Goal: Answer question/provide support

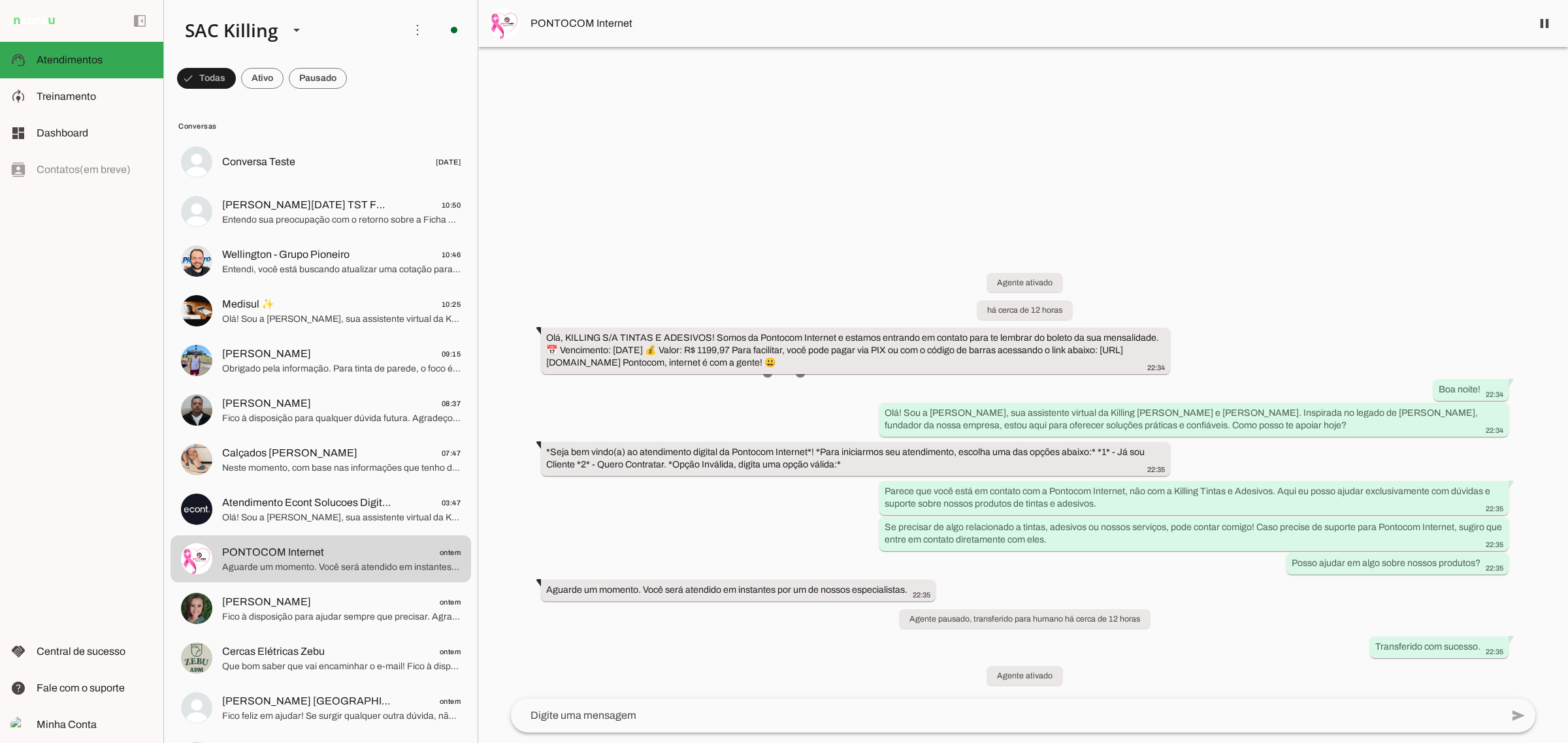
click at [278, 200] on span "[PERSON_NAME][DATE] TST FM2C" at bounding box center [308, 205] width 172 height 15
click at [318, 209] on span "[PERSON_NAME][DATE] TST FM2C" at bounding box center [308, 205] width 172 height 15
click at [324, 206] on span "[PERSON_NAME][DATE] TST FM2C 10:50" at bounding box center [341, 204] width 239 height 16
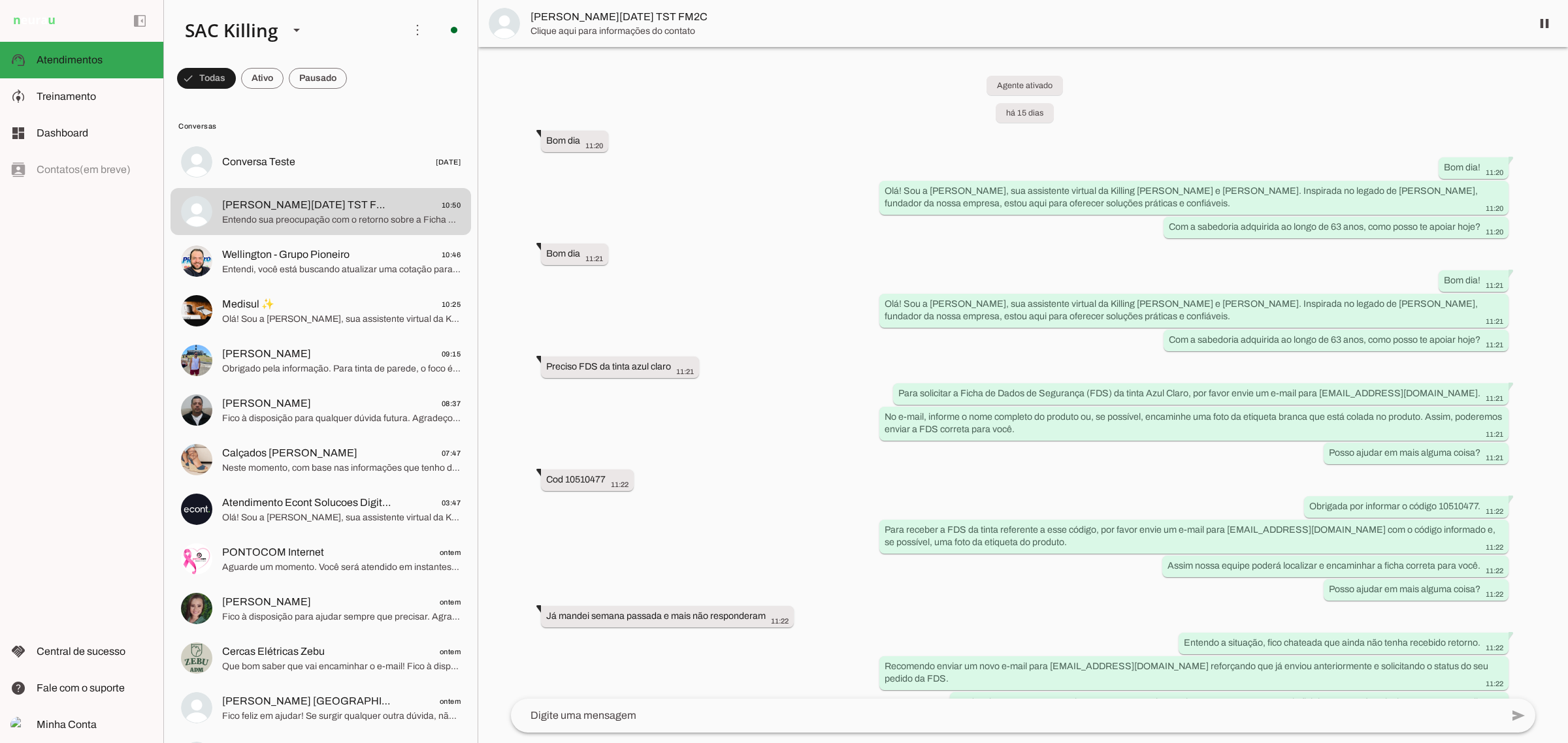
scroll to position [1352, 0]
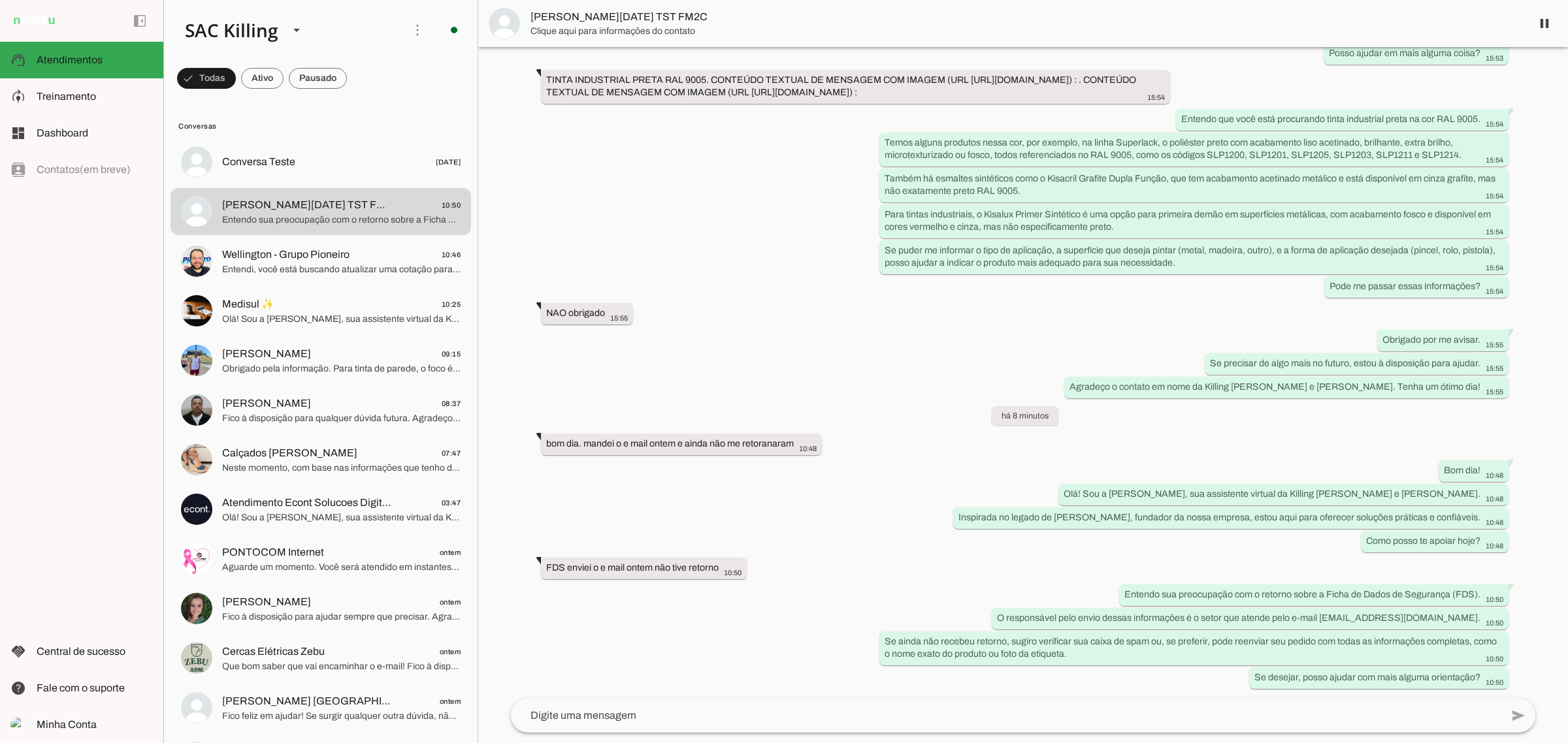
click at [637, 718] on textarea at bounding box center [1006, 715] width 991 height 15
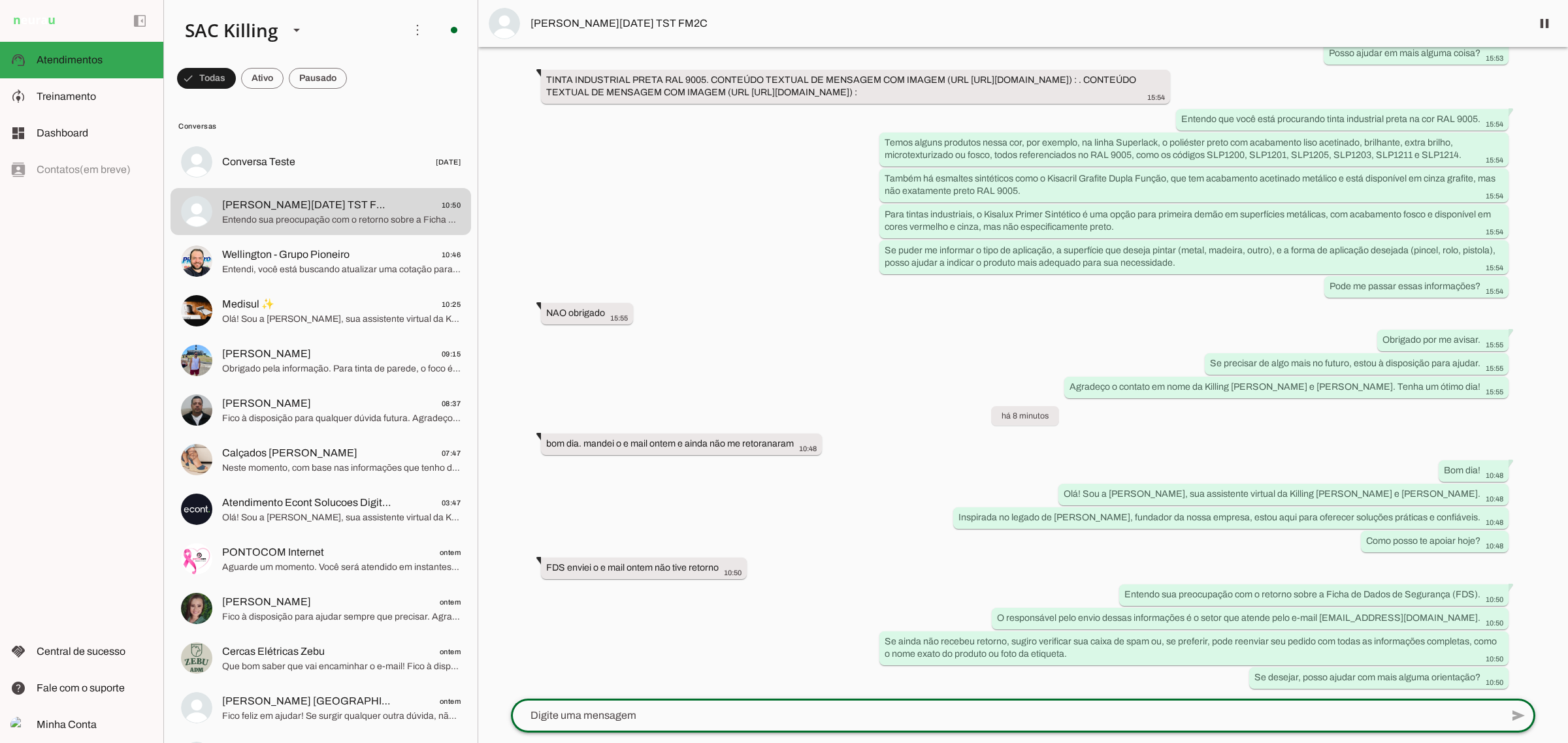
click at [582, 20] on span "[PERSON_NAME][DATE] TST FM2C" at bounding box center [1026, 23] width 991 height 15
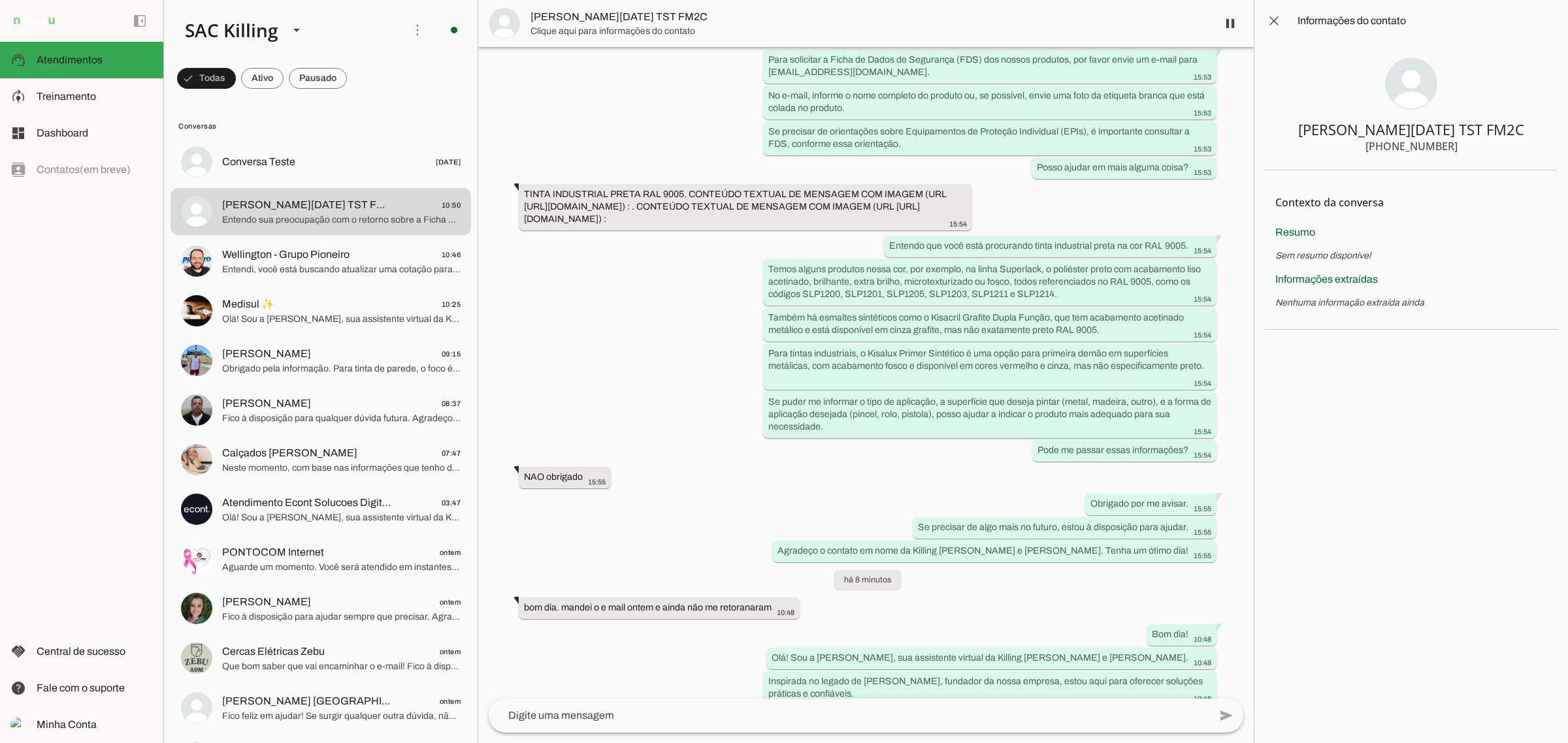
scroll to position [1587, 0]
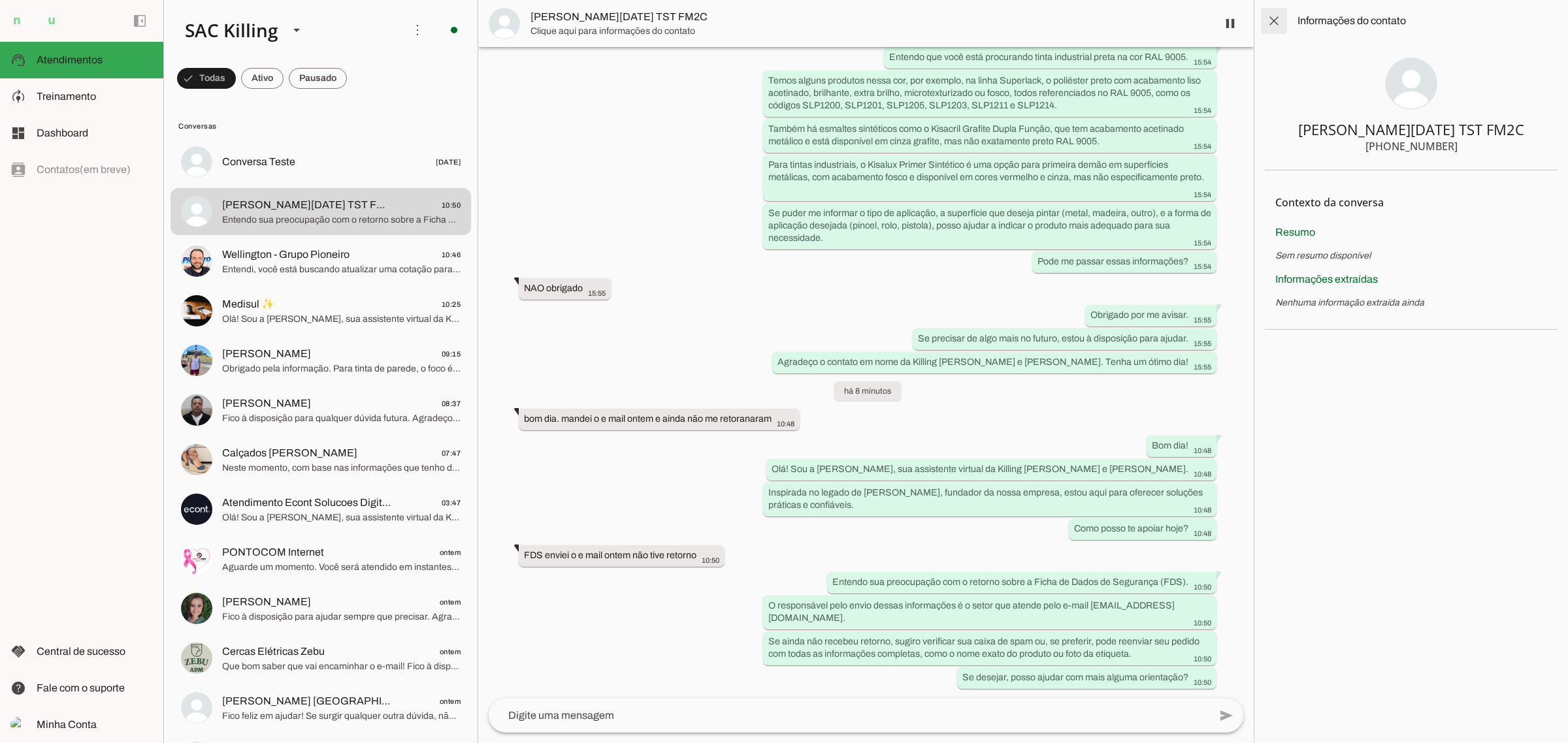
click at [1265, 18] on span at bounding box center [1274, 21] width 31 height 31
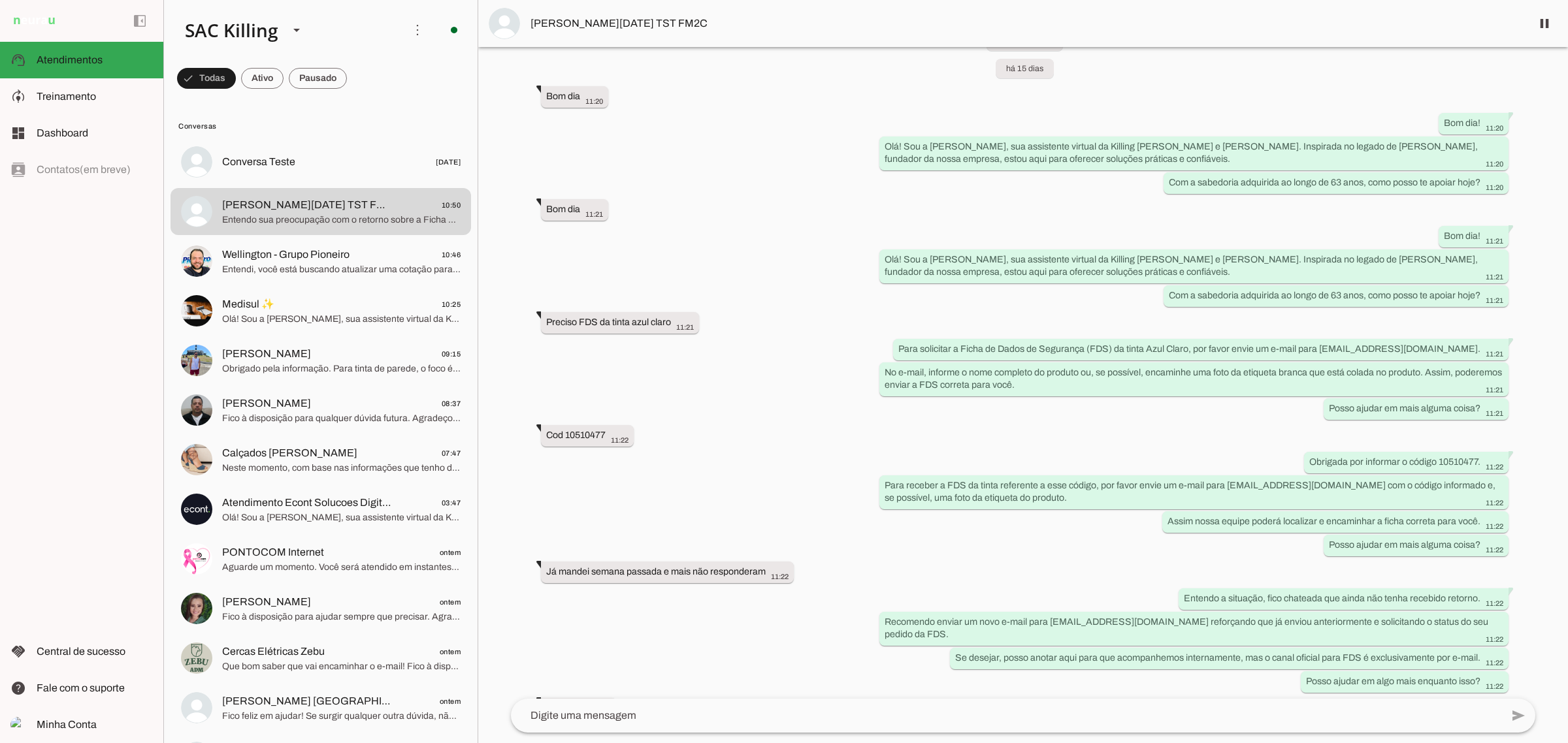
scroll to position [163, 0]
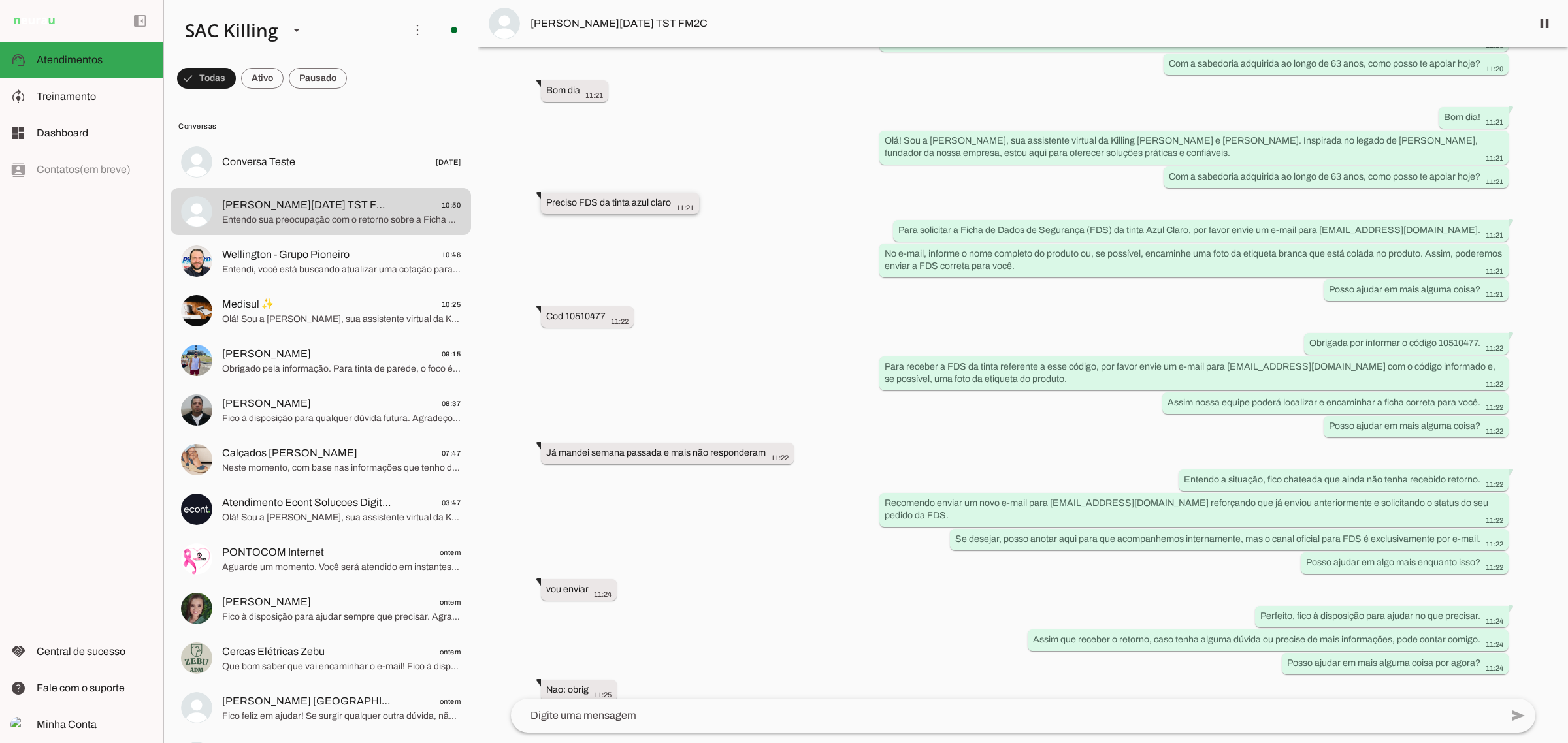
drag, startPoint x: 613, startPoint y: 200, endPoint x: 670, endPoint y: 206, distance: 57.3
click at [670, 208] on div "Preciso FDS da tinta azul claro 11:21" at bounding box center [620, 204] width 147 height 16
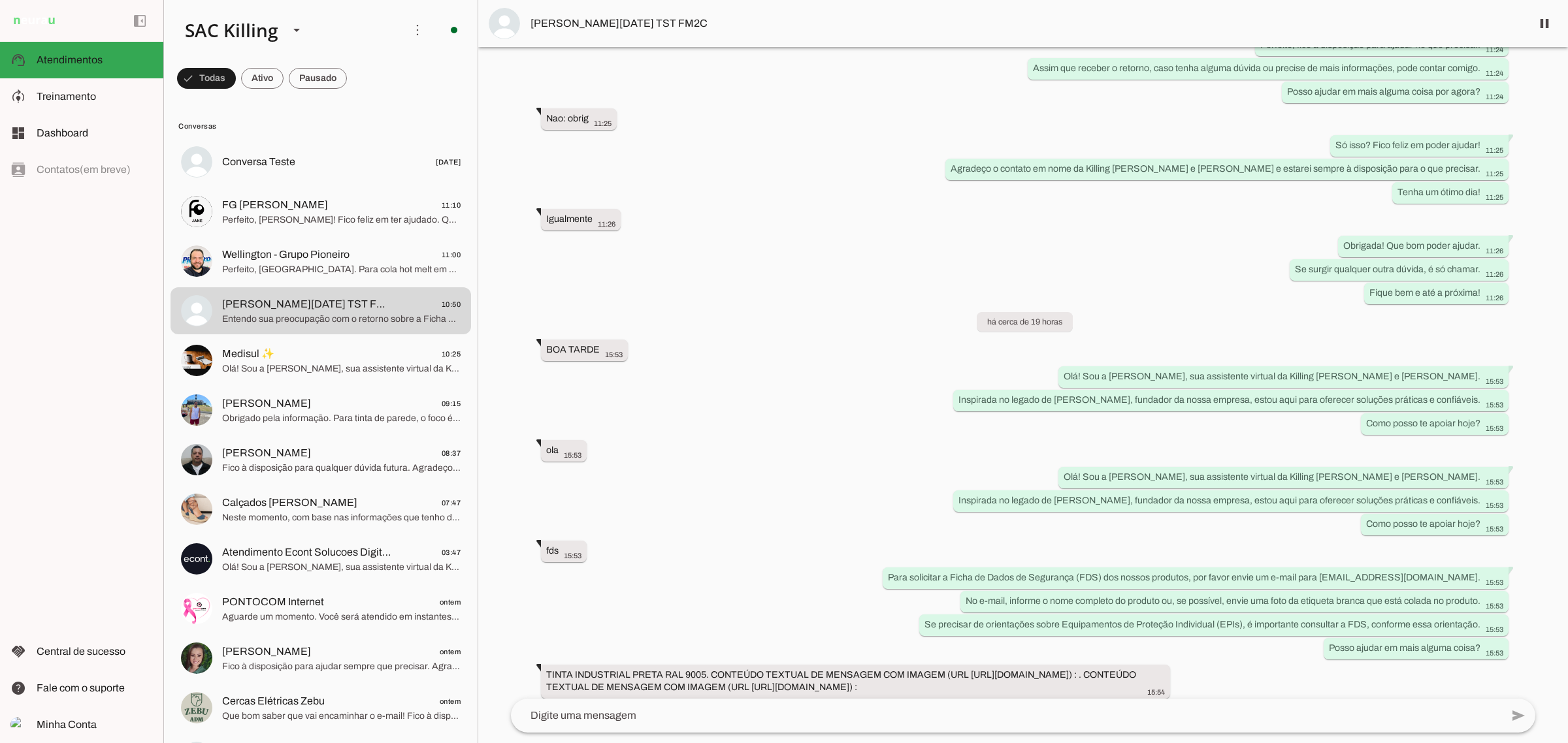
scroll to position [0, 0]
